Goal: Task Accomplishment & Management: Manage account settings

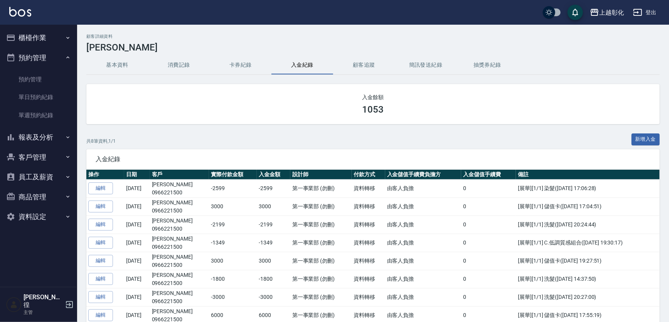
click at [65, 37] on icon "button" at bounding box center [68, 38] width 6 height 6
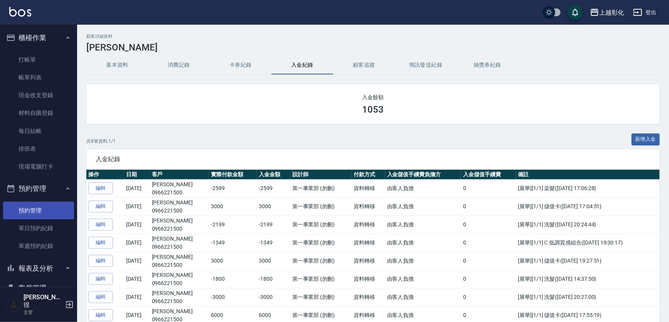
scroll to position [35, 0]
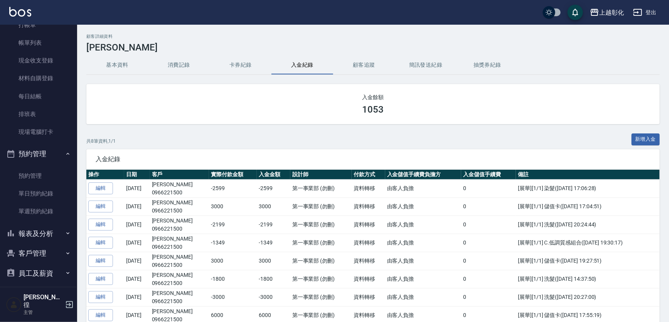
click at [50, 254] on button "客戶管理" at bounding box center [38, 253] width 71 height 20
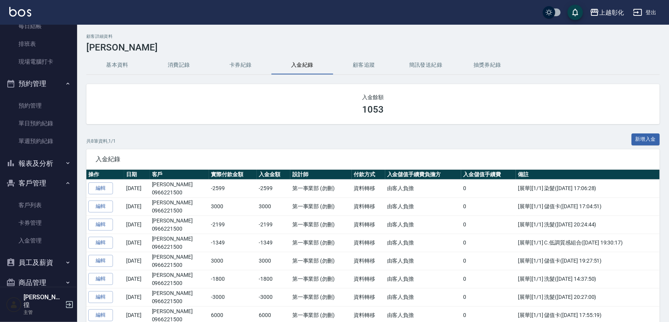
click at [49, 189] on button "客戶管理" at bounding box center [38, 183] width 71 height 20
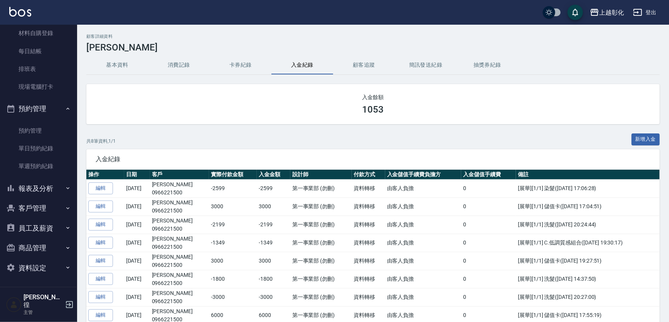
click at [40, 202] on button "客戶管理" at bounding box center [38, 208] width 71 height 20
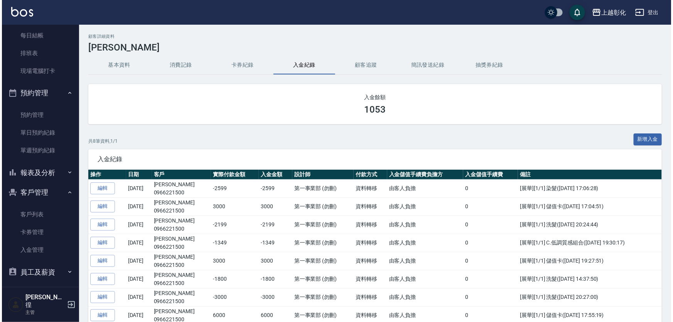
scroll to position [105, 0]
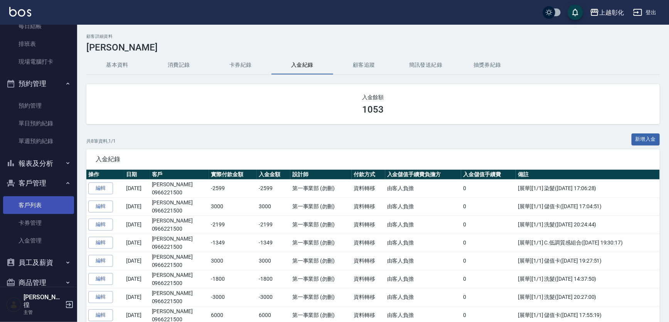
click at [42, 204] on link "客戶列表" at bounding box center [38, 205] width 71 height 18
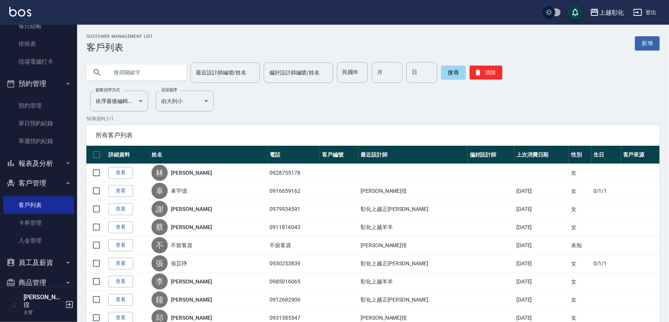
click at [167, 76] on input "text" at bounding box center [144, 72] width 72 height 21
type input "0919883521"
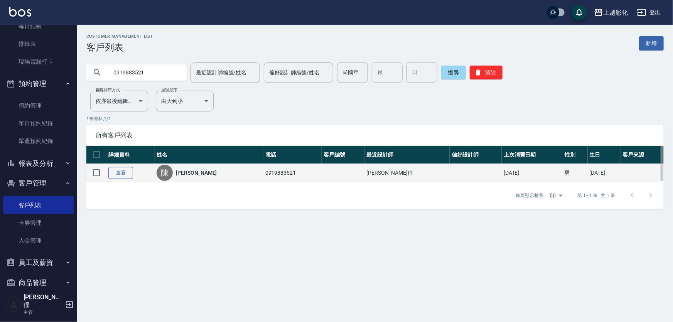
click at [120, 170] on link "查看" at bounding box center [120, 173] width 25 height 12
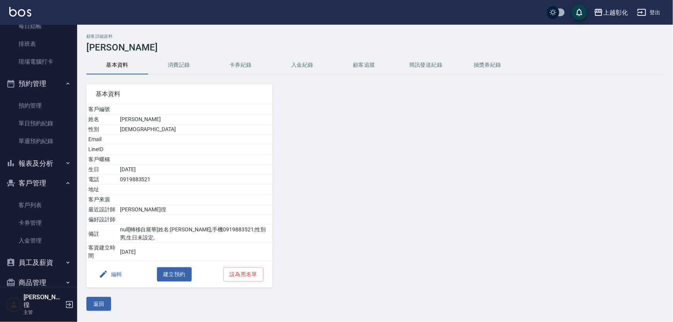
click at [182, 64] on button "消費記錄" at bounding box center [179, 65] width 62 height 19
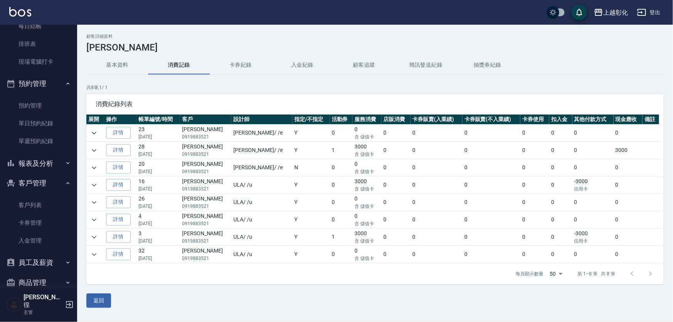
click at [278, 68] on button "入金紀錄" at bounding box center [302, 65] width 62 height 19
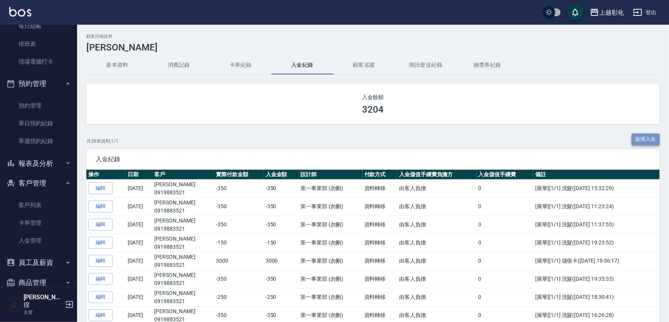
click at [658, 134] on button "新增入金" at bounding box center [646, 139] width 29 height 12
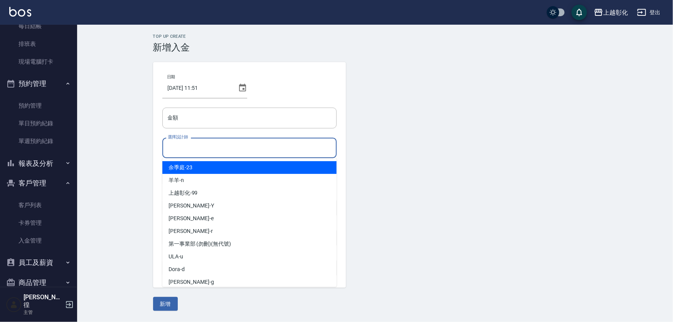
click at [233, 146] on input "選擇設計師" at bounding box center [249, 147] width 167 height 13
click at [220, 122] on input "金額" at bounding box center [249, 118] width 174 height 21
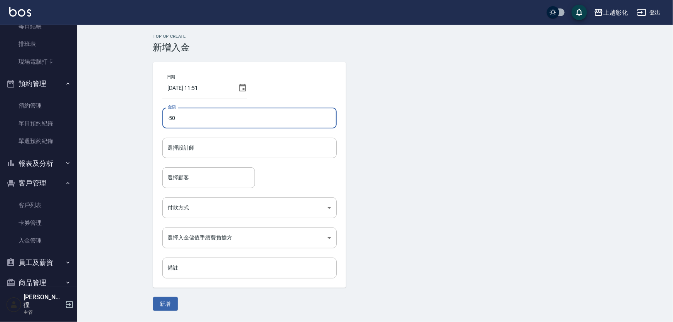
type input "-5"
type input "-350"
click at [196, 148] on input "選擇設計師" at bounding box center [249, 147] width 167 height 13
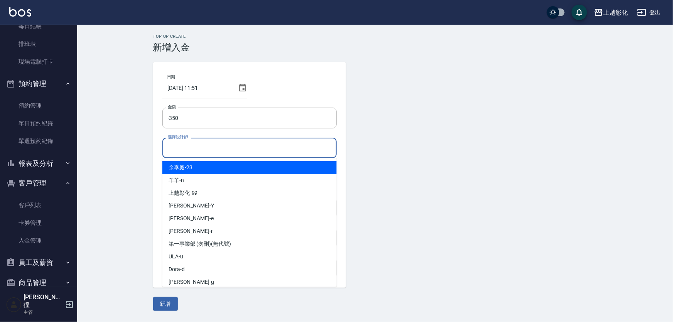
type input "r"
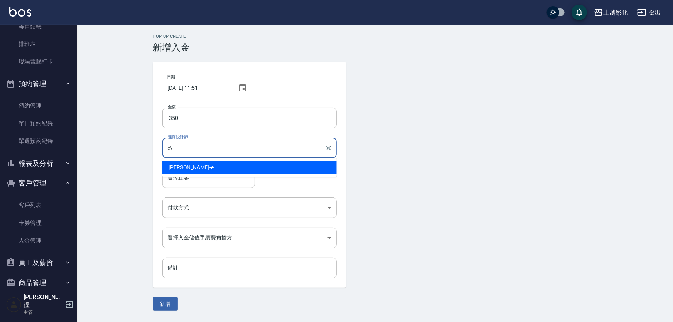
type input "e\"
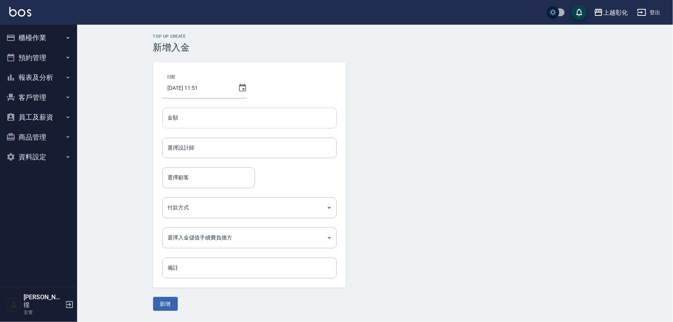
click at [185, 122] on input "金額" at bounding box center [249, 118] width 174 height 21
type input "-350"
click at [194, 147] on input "選擇設計師" at bounding box center [249, 147] width 167 height 13
type input "[PERSON_NAME]-e"
click at [207, 120] on input "金額" at bounding box center [249, 118] width 174 height 21
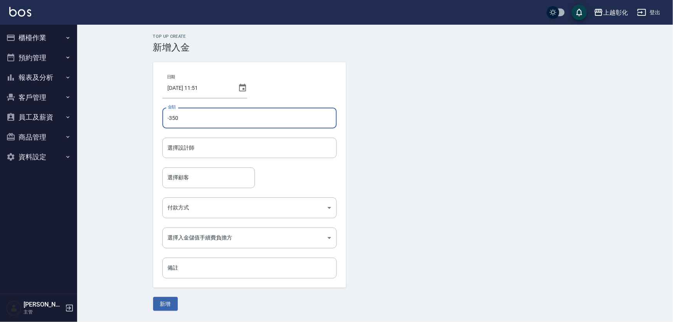
type input "-350"
click at [187, 158] on form "選擇設計師 選擇設計師" at bounding box center [249, 153] width 174 height 30
click at [191, 152] on input "選擇設計師" at bounding box center [249, 147] width 167 height 13
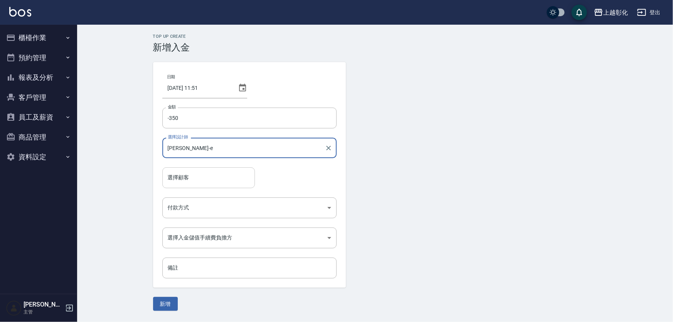
type input "[PERSON_NAME]-e"
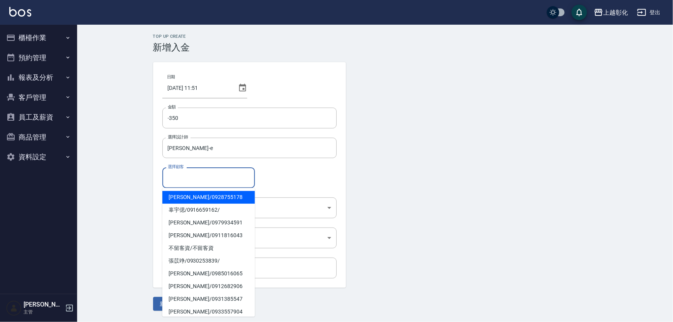
click at [191, 181] on input "選擇顧客" at bounding box center [209, 177] width 86 height 13
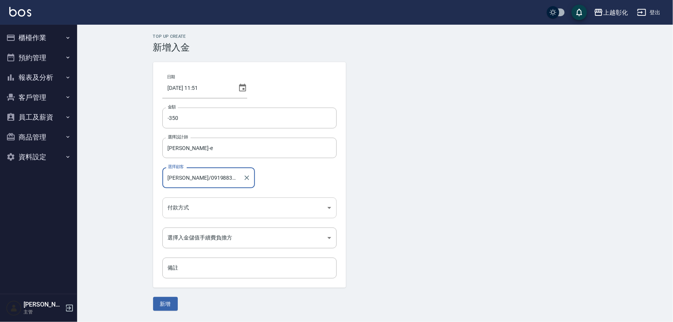
type input "[PERSON_NAME]/0919883521"
click at [192, 208] on body "上越彰化 登出 櫃檯作業 打帳單 帳單列表 現金收支登錄 材料自購登錄 每日結帳 排班表 現場電腦打卡 預約管理 預約管理 單日預約紀錄 單週預約紀錄 報表及…" at bounding box center [336, 161] width 673 height 322
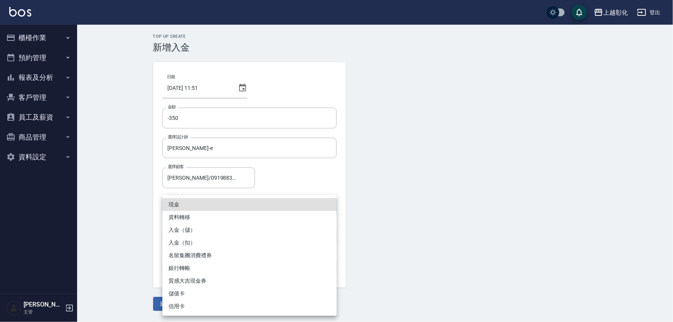
click at [200, 239] on li "入金（扣）" at bounding box center [249, 242] width 174 height 13
type input "入金（扣）"
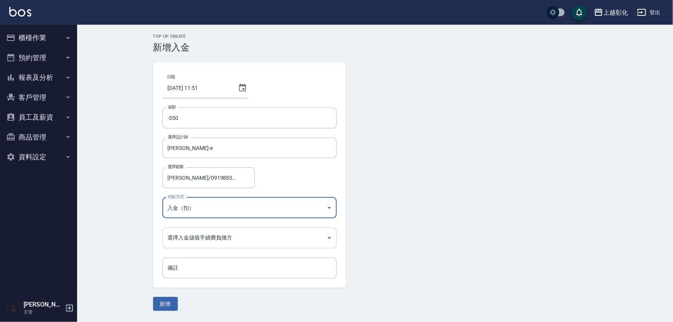
click at [201, 237] on body "上越彰化 登出 櫃檯作業 打帳單 帳單列表 現金收支登錄 材料自購登錄 每日結帳 排班表 現場電腦打卡 預約管理 預約管理 單日預約紀錄 單週預約紀錄 報表及…" at bounding box center [336, 161] width 673 height 322
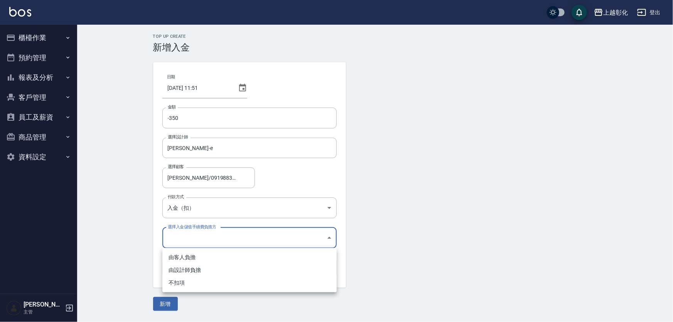
click at [184, 280] on li "不扣項" at bounding box center [249, 282] width 174 height 13
type input "WITHOUTHANDLINGFEE"
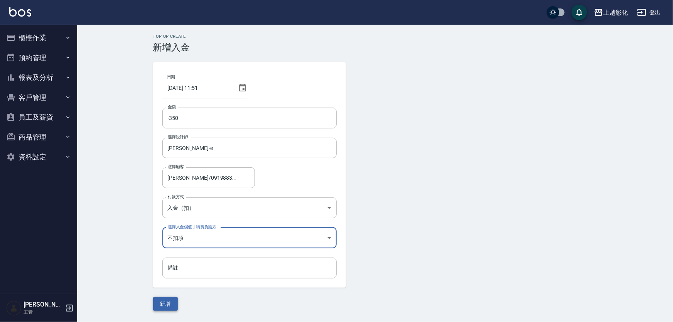
click at [164, 305] on button "新增" at bounding box center [165, 304] width 25 height 14
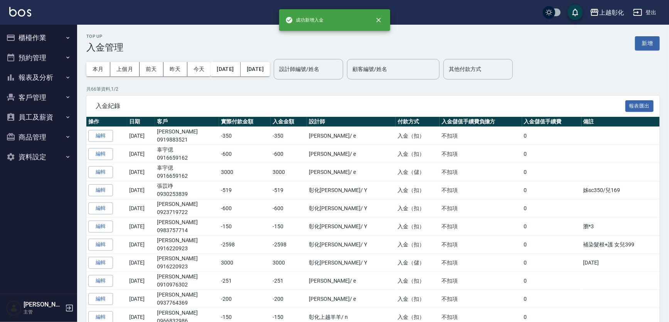
click at [120, 83] on div "本月 上個月 [DATE] [DATE] [DATE] [DATE] [DATE]" at bounding box center [178, 69] width 184 height 33
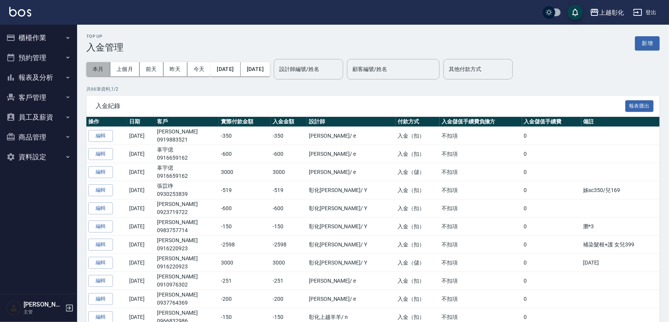
click at [94, 67] on button "本月" at bounding box center [98, 69] width 24 height 14
click at [163, 67] on button "昨天" at bounding box center [175, 69] width 24 height 14
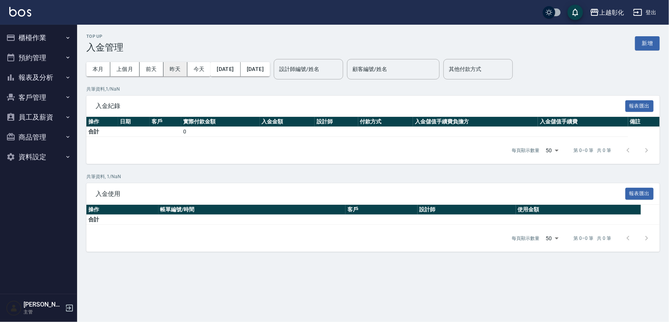
click at [173, 67] on button "昨天" at bounding box center [175, 69] width 24 height 14
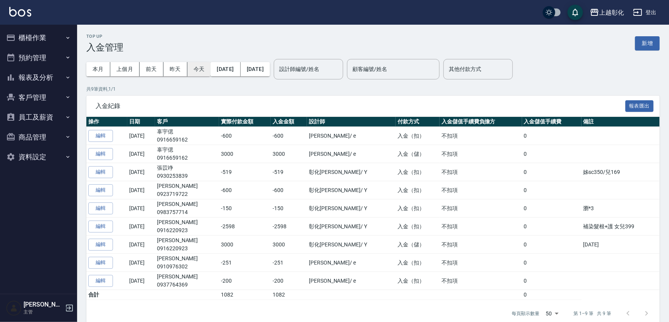
click at [192, 66] on button "今天" at bounding box center [199, 69] width 24 height 14
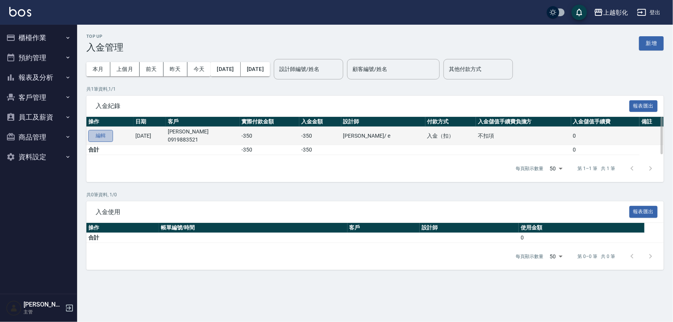
click at [98, 131] on button "編輯" at bounding box center [100, 136] width 25 height 12
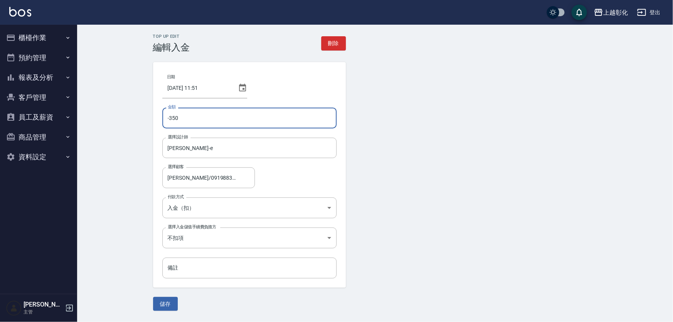
click at [181, 115] on input "-350" at bounding box center [249, 118] width 174 height 21
type input "-250"
click at [172, 302] on button "儲存" at bounding box center [165, 304] width 25 height 14
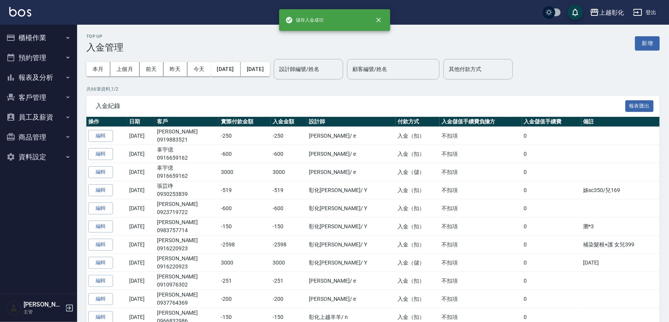
click at [55, 98] on button "客戶管理" at bounding box center [38, 98] width 71 height 20
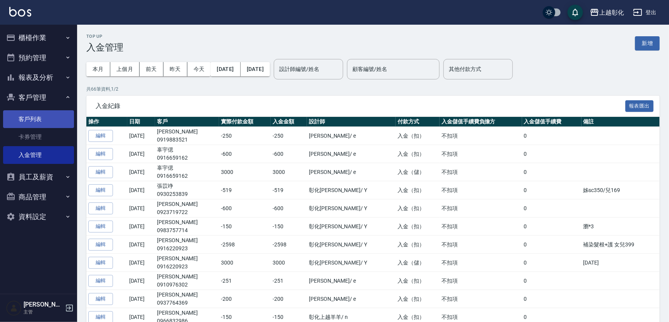
click at [45, 120] on link "客戶列表" at bounding box center [38, 119] width 71 height 18
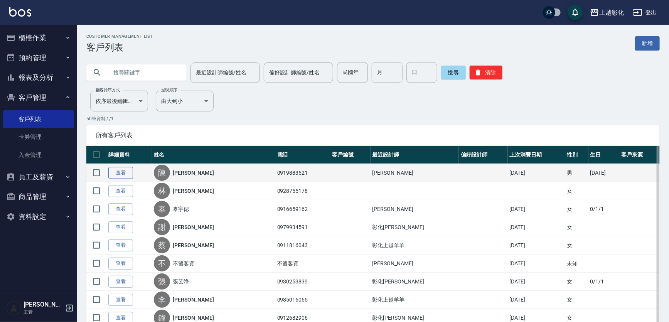
click at [116, 172] on link "查看" at bounding box center [120, 173] width 25 height 12
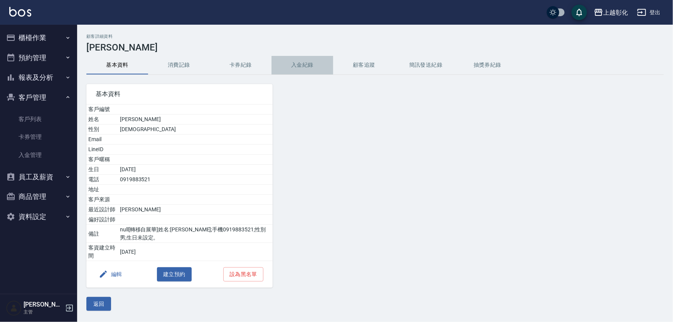
click at [320, 69] on button "入金紀錄" at bounding box center [302, 65] width 62 height 19
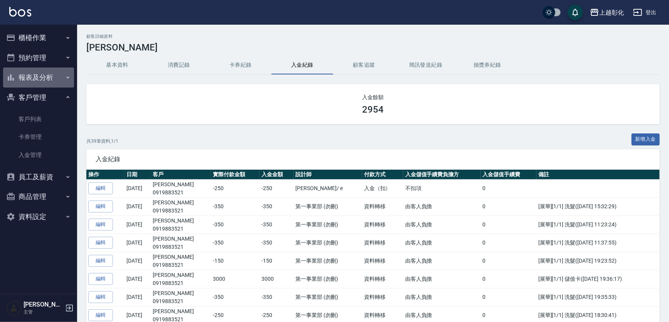
click at [58, 74] on button "報表及分析" at bounding box center [38, 77] width 71 height 20
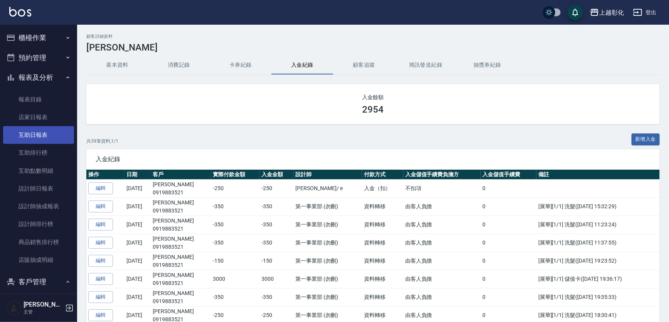
click at [27, 133] on link "互助日報表" at bounding box center [38, 135] width 71 height 18
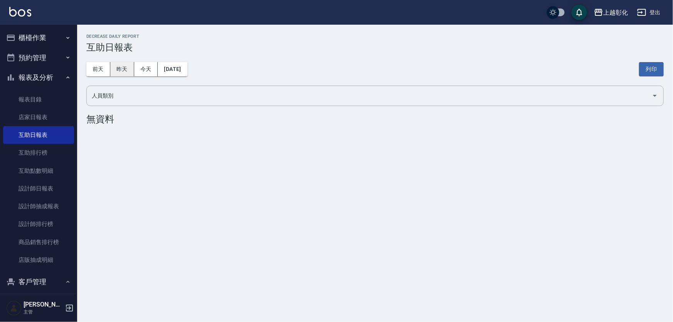
click at [119, 64] on button "昨天" at bounding box center [122, 69] width 24 height 14
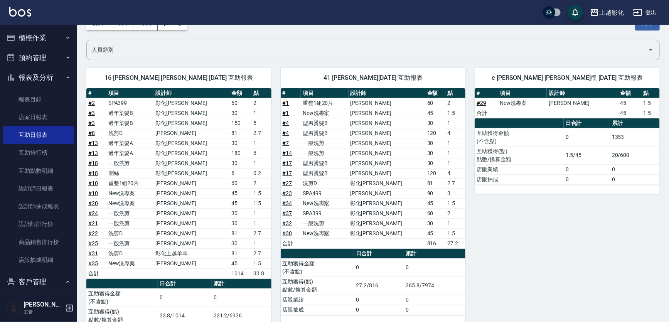
scroll to position [70, 0]
